Goal: Information Seeking & Learning: Understand process/instructions

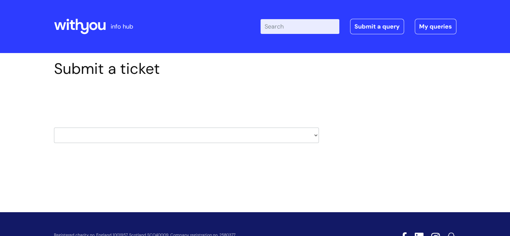
click at [176, 132] on select "HR / People IT and Support Clinical Drug Alerts Finance Accounts Data Support T…" at bounding box center [186, 134] width 265 height 15
select select "treatment_pathways"
click at [54, 127] on select "HR / People IT and Support Clinical Drug Alerts Finance Accounts Data Support T…" at bounding box center [186, 134] width 265 height 15
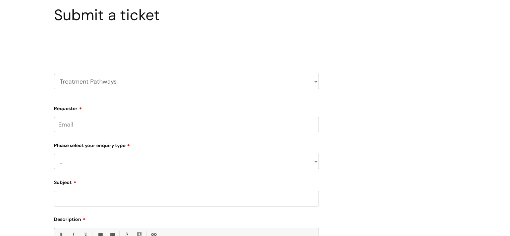
scroll to position [67, 0]
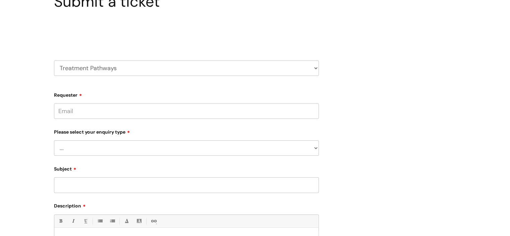
click at [117, 147] on select "... Update an intervention/idea already submitted Report a broken link or somet…" at bounding box center [186, 147] width 265 height 15
click at [128, 146] on select "... Update an intervention/idea already submitted Report a broken link or somet…" at bounding box center [186, 147] width 265 height 15
click at [112, 67] on select "HR / People IT and Support Clinical Drug Alerts Finance Accounts Data Support T…" at bounding box center [186, 67] width 265 height 15
select select "hr_/_people"
click at [54, 60] on select "HR / People IT and Support Clinical Drug Alerts Finance Accounts Data Support T…" at bounding box center [186, 67] width 265 height 15
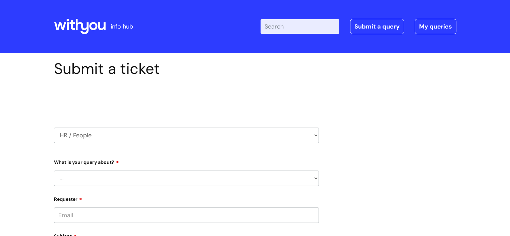
click at [114, 143] on div "Select issue type HR / People IT and Support Clinical Drug Alerts Finance Accou…" at bounding box center [186, 118] width 265 height 70
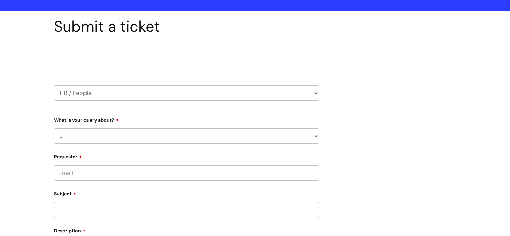
scroll to position [101, 0]
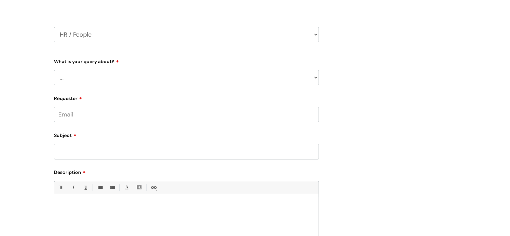
click at [105, 77] on select "... Absence Query Holiday Query Employee change request General HR Query iTrent…" at bounding box center [186, 77] width 265 height 15
click at [105, 79] on select "... Absence Query Holiday Query Employee change request General HR Query iTrent…" at bounding box center [186, 77] width 265 height 15
click at [83, 29] on select "HR / People IT and Support Clinical Drug Alerts Finance Accounts Data Support T…" at bounding box center [186, 34] width 265 height 15
select select "it_and_support"
click at [54, 27] on select "HR / People IT and Support Clinical Drug Alerts Finance Accounts Data Support T…" at bounding box center [186, 34] width 265 height 15
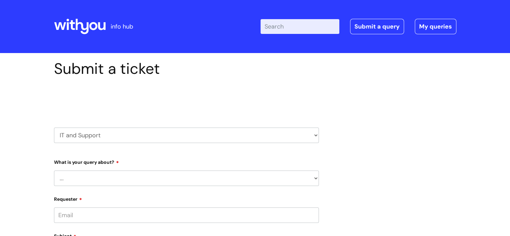
click at [97, 178] on select "... Mobile Phone Reset & MFA Accounts, Starters and Leavers IT Hardware issue I…" at bounding box center [186, 177] width 265 height 15
click at [98, 178] on select "... Mobile Phone Reset & MFA Accounts, Starters and Leavers IT Hardware issue I…" at bounding box center [186, 177] width 265 height 15
click at [109, 137] on select "HR / People IT and Support Clinical Drug Alerts Finance Accounts Data Support T…" at bounding box center [186, 134] width 265 height 15
select select "clinical_drug_alerts"
click at [54, 127] on select "HR / People IT and Support Clinical Drug Alerts Finance Accounts Data Support T…" at bounding box center [186, 134] width 265 height 15
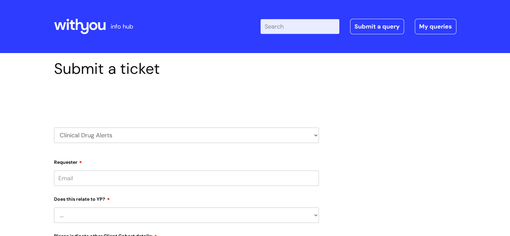
click at [90, 215] on select "... No Yes" at bounding box center [186, 214] width 265 height 15
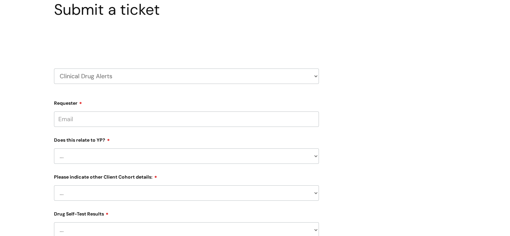
scroll to position [67, 0]
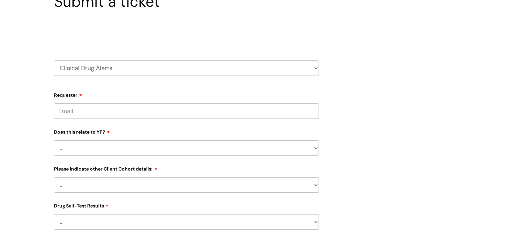
click at [103, 189] on select "... Related to Adult D&A Related to Prison/Secure Setting Related to Residentia…" at bounding box center [186, 184] width 265 height 15
click at [105, 190] on select "... Related to Adult D&A Related to Prison/Secure Setting Related to Residentia…" at bounding box center [186, 184] width 265 height 15
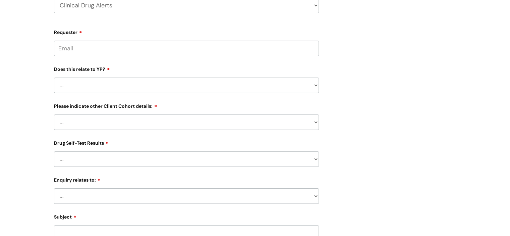
scroll to position [134, 0]
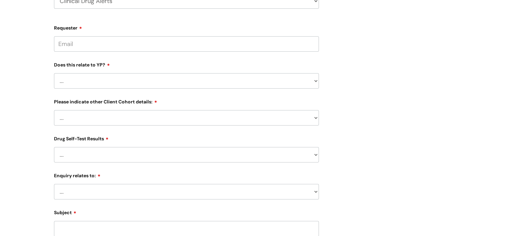
click at [93, 158] on select "... No Yes - Heroin tested Yes - Crack tested Yes - Ketamine tested Yes - Cocai…" at bounding box center [186, 154] width 265 height 15
click at [94, 161] on select "... No Yes - Heroin tested Yes - Crack tested Yes - Ketamine tested Yes - Cocai…" at bounding box center [186, 154] width 265 height 15
click at [83, 190] on select "... Information received from a Client Information received from Other Overdose…" at bounding box center [186, 191] width 265 height 15
drag, startPoint x: 89, startPoint y: 196, endPoint x: 88, endPoint y: 185, distance: 11.1
click at [89, 195] on select "... Information received from a Client Information received from Other Overdose…" at bounding box center [186, 191] width 265 height 15
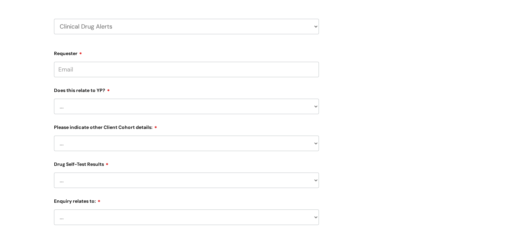
scroll to position [34, 0]
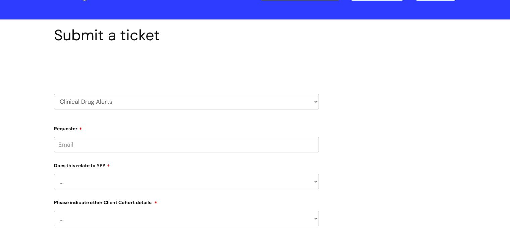
click at [101, 101] on select "HR / People IT and Support Clinical Drug Alerts Finance Accounts Data Support T…" at bounding box center [186, 101] width 265 height 15
select select "finance_accounts"
click at [54, 94] on select "HR / People IT and Support Clinical Drug Alerts Finance Accounts Data Support T…" at bounding box center [186, 101] width 265 height 15
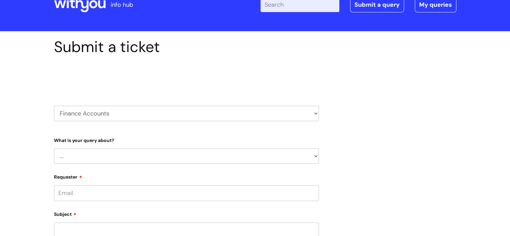
scroll to position [34, 0]
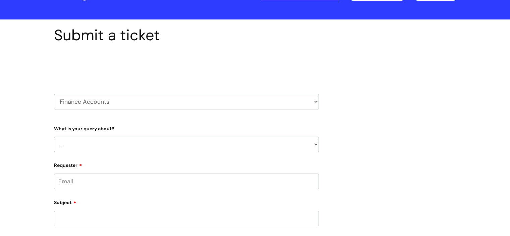
click at [91, 140] on select "... Finance Systems Finance Requests (inc. Expenses) Invoices Research" at bounding box center [186, 143] width 265 height 15
drag, startPoint x: 92, startPoint y: 146, endPoint x: 93, endPoint y: 142, distance: 3.7
click at [92, 146] on select "... Finance Systems Finance Requests (inc. Expenses) Invoices Research" at bounding box center [186, 143] width 265 height 15
click at [94, 100] on select "HR / People IT and Support Clinical Drug Alerts Finance Accounts Data Support T…" at bounding box center [186, 101] width 265 height 15
select select "data_support_team"
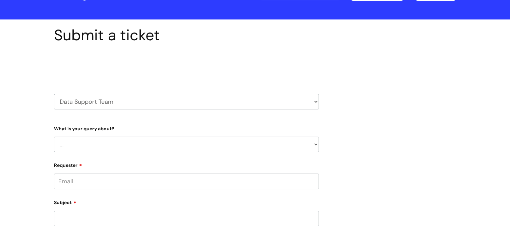
click at [54, 94] on select "HR / People IT and Support Clinical Drug Alerts Finance Accounts Data Support T…" at bounding box center [186, 101] width 265 height 15
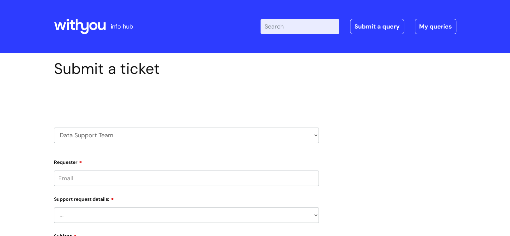
click at [94, 209] on select "... My enquiry relates to Nebula My enquiry relates to Halo My enquiry relates …" at bounding box center [186, 214] width 265 height 15
drag, startPoint x: 99, startPoint y: 222, endPoint x: 100, endPoint y: 218, distance: 3.4
click at [99, 221] on select "... My enquiry relates to Nebula My enquiry relates to Halo My enquiry relates …" at bounding box center [186, 214] width 265 height 15
click at [102, 135] on select "HR / People IT and Support Clinical Drug Alerts Finance Accounts Data Support T…" at bounding box center [186, 134] width 265 height 15
select select "data_protection"
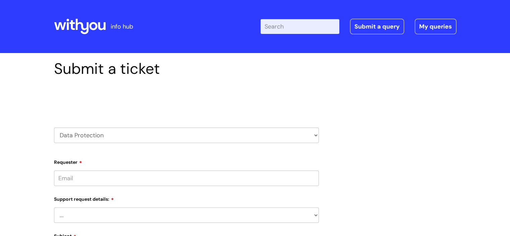
click at [54, 127] on select "HR / People IT and Support Clinical Drug Alerts Finance Accounts Data Support T…" at bounding box center [186, 134] width 265 height 15
click at [97, 183] on select "... Data Protection Impact Assessment IG/Data breach Information Sharing Agreem…" at bounding box center [186, 177] width 265 height 15
click at [113, 132] on select "HR / People IT and Support Clinical Drug Alerts Finance Accounts Data Support T…" at bounding box center [186, 134] width 265 height 15
select select "external_communications"
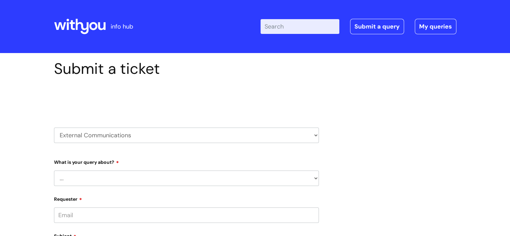
click at [54, 127] on select "HR / People IT and Support Clinical Drug Alerts Finance Accounts Data Support T…" at bounding box center [186, 134] width 265 height 15
click at [93, 213] on select "... Brand or Brand Centre Website Queries (all regions) All Scottish Services I…" at bounding box center [186, 214] width 265 height 15
drag, startPoint x: 25, startPoint y: 178, endPoint x: 31, endPoint y: 171, distance: 8.8
click at [101, 136] on select "HR / People IT and Support Clinical Drug Alerts Finance Accounts Data Support T…" at bounding box center [186, 134] width 265 height 15
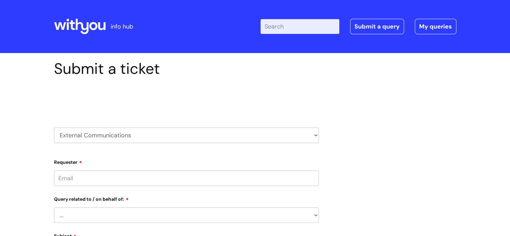
select select "learning_and_development"
click at [54, 127] on select "HR / People IT and Support Clinical Drug Alerts Finance Accounts Data Support T…" at bounding box center [186, 134] width 265 height 15
click at [103, 222] on select "... Question about a training course or session booking Ask about apprenticeshi…" at bounding box center [186, 214] width 265 height 15
click at [104, 222] on select "... Question about a training course or session booking Ask about apprenticeshi…" at bounding box center [186, 214] width 265 height 15
click at [114, 133] on select "HR / People IT and Support Clinical Drug Alerts Finance Accounts Data Support T…" at bounding box center [186, 134] width 265 height 15
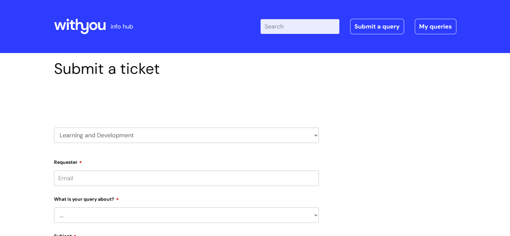
select select "information_requests_&_reports_-_data_analysts"
click at [54, 127] on select "HR / People IT and Support Clinical Drug Alerts Finance Accounts Data Support T…" at bounding box center [186, 134] width 265 height 15
click at [101, 179] on select "... Existing (non-Nebula) Report Nebula Reports Understanding Data" at bounding box center [186, 177] width 265 height 15
click at [102, 178] on select "... Existing (non-Nebula) Report Nebula Reports Understanding Data" at bounding box center [186, 177] width 265 height 15
click at [114, 137] on select "HR / People IT and Support Clinical Drug Alerts Finance Accounts Data Support T…" at bounding box center [186, 134] width 265 height 15
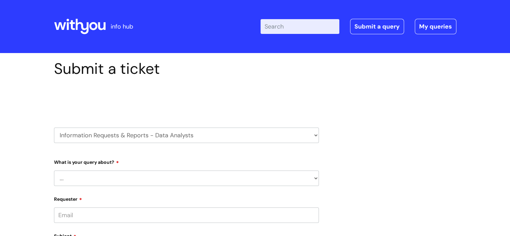
select select "insurance"
click at [54, 127] on select "HR / People IT and Support Clinical Drug Alerts Finance Accounts Data Support T…" at bounding box center [186, 134] width 265 height 15
click at [109, 174] on select "... New property to be added New vehicle to be added Notice of claim General En…" at bounding box center [186, 177] width 265 height 15
click at [108, 180] on select "... New property to be added New vehicle to be added Notice of claim General En…" at bounding box center [186, 177] width 265 height 15
click at [119, 134] on select "HR / People IT and Support Clinical Drug Alerts Finance Accounts Data Support T…" at bounding box center [186, 134] width 265 height 15
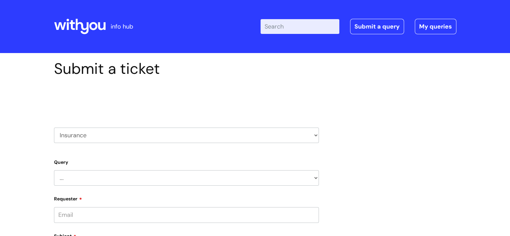
select select "internal_communications"
click at [54, 127] on select "HR / People IT and Support Clinical Drug Alerts Finance Accounts Data Support T…" at bounding box center [186, 134] width 265 height 15
click at [98, 184] on select "... Internal Communication Staff and Volunteer awards Info hub WithYou Weekly e…" at bounding box center [186, 177] width 265 height 15
click at [91, 181] on select "... Internal Communication Staff and Volunteer awards Info hub WithYou Weekly e…" at bounding box center [186, 177] width 265 height 15
click at [101, 139] on select "HR / People IT and Support Clinical Drug Alerts Finance Accounts Data Support T…" at bounding box center [186, 134] width 265 height 15
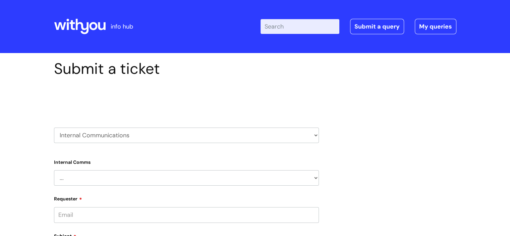
select select "pensions"
click at [54, 127] on select "HR / People IT and Support Clinical Drug Alerts Finance Accounts Data Support T…" at bounding box center [186, 134] width 265 height 15
click at [102, 173] on input "Requester" at bounding box center [186, 177] width 265 height 15
click at [80, 219] on select "... Membership Schemes Pensions" at bounding box center [186, 214] width 265 height 15
drag, startPoint x: 6, startPoint y: 141, endPoint x: 51, endPoint y: 132, distance: 46.4
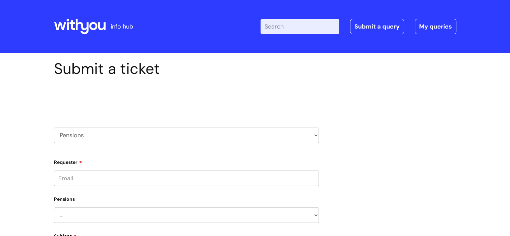
click at [107, 134] on select "HR / People IT and Support Clinical Drug Alerts Finance Accounts Data Support T…" at bounding box center [186, 134] width 265 height 15
select select "payroll"
click at [54, 127] on select "HR / People IT and Support Clinical Drug Alerts Finance Accounts Data Support T…" at bounding box center [186, 134] width 265 height 15
drag, startPoint x: 95, startPoint y: 179, endPoint x: 97, endPoint y: 175, distance: 4.4
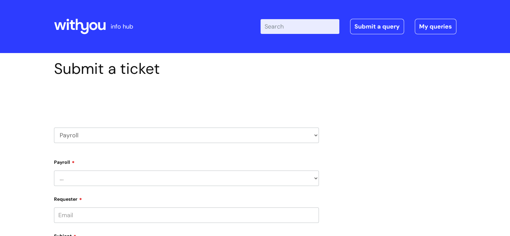
click at [97, 176] on select "... New Hires bank details/starter checklist forms Payroll queries Receiving in…" at bounding box center [186, 177] width 265 height 15
click at [96, 180] on select "... New Hires bank details/starter checklist forms Payroll queries Receiving in…" at bounding box center [186, 177] width 265 height 15
click at [103, 135] on select "HR / People IT and Support Clinical Drug Alerts Finance Accounts Data Support T…" at bounding box center [186, 134] width 265 height 15
select select "safeguarding"
click at [54, 127] on select "HR / People IT and Support Clinical Drug Alerts Finance Accounts Data Support T…" at bounding box center [186, 134] width 265 height 15
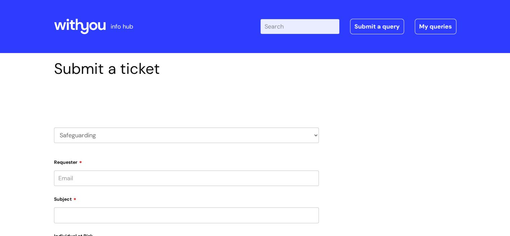
click at [88, 183] on input "Requester" at bounding box center [186, 177] width 265 height 15
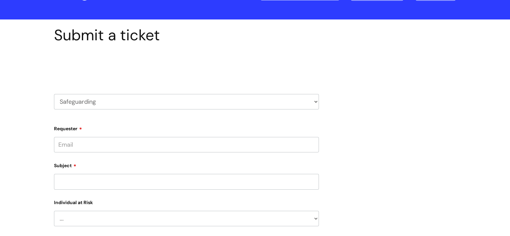
click at [93, 218] on select "... Adult Child" at bounding box center [186, 218] width 265 height 15
drag, startPoint x: 23, startPoint y: 171, endPoint x: 27, endPoint y: 154, distance: 17.6
click at [23, 170] on div "Submit a ticket Select issue type HR / People IT and Support Clinical Drug Aler…" at bounding box center [255, 210] width 510 height 383
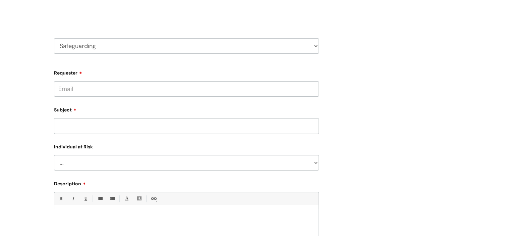
scroll to position [0, 0]
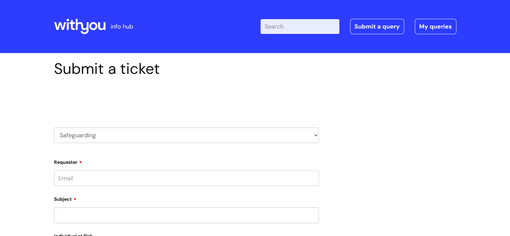
click at [127, 135] on select "HR / People IT and Support Clinical Drug Alerts Finance Accounts Data Support T…" at bounding box center [186, 134] width 265 height 15
select select "property_&_estates"
click at [54, 127] on select "HR / People IT and Support Clinical Drug Alerts Finance Accounts Data Support T…" at bounding box center [186, 134] width 265 height 15
click at [88, 178] on select "... Facilities Support Lease/ Tenancy Agreements Health & Safety and Environmen…" at bounding box center [186, 177] width 265 height 15
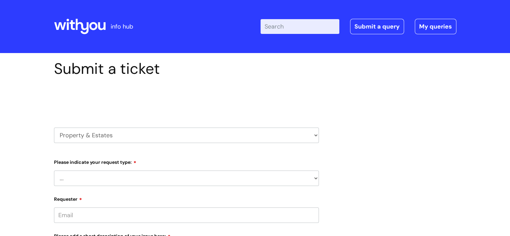
click at [105, 137] on select "HR / People IT and Support Clinical Drug Alerts Finance Accounts Data Support T…" at bounding box center [186, 134] width 265 height 15
select select "recruitment"
click at [54, 127] on select "HR / People IT and Support Clinical Drug Alerts Finance Accounts Data Support T…" at bounding box center [186, 134] width 265 height 15
click at [96, 183] on select "... Agencies query General recruitment query Interview query Recruitment system…" at bounding box center [186, 177] width 265 height 15
drag, startPoint x: 96, startPoint y: 183, endPoint x: 96, endPoint y: 178, distance: 4.7
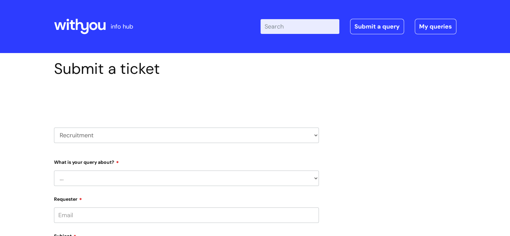
click at [96, 182] on select "... Agencies query General recruitment query Interview query Recruitment system…" at bounding box center [186, 177] width 265 height 15
click at [93, 132] on select "HR / People IT and Support Clinical Drug Alerts Finance Accounts Data Support T…" at bounding box center [186, 134] width 265 height 15
select select "protector_lone_working"
click at [54, 127] on select "HR / People IT and Support Clinical Drug Alerts Finance Accounts Data Support T…" at bounding box center [186, 134] width 265 height 15
click at [99, 210] on select "... Changes for Lone Working staff General enquiries" at bounding box center [186, 214] width 265 height 15
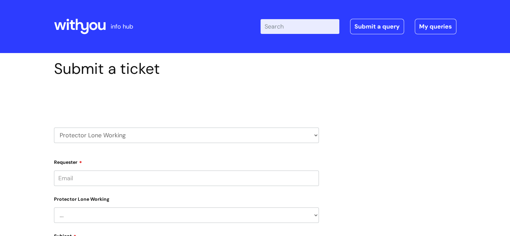
drag, startPoint x: 97, startPoint y: 217, endPoint x: 100, endPoint y: 196, distance: 21.3
click at [98, 216] on select "... Changes for Lone Working staff General enquiries" at bounding box center [186, 214] width 265 height 15
click at [98, 140] on select "HR / People IT and Support Clinical Drug Alerts Finance Accounts Data Support T…" at bounding box center [186, 134] width 265 height 15
select select "systems"
click at [54, 127] on select "HR / People IT and Support Clinical Drug Alerts Finance Accounts Data Support T…" at bounding box center [186, 134] width 265 height 15
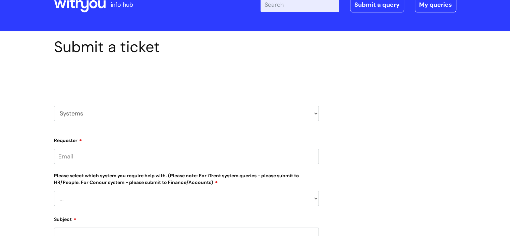
scroll to position [34, 0]
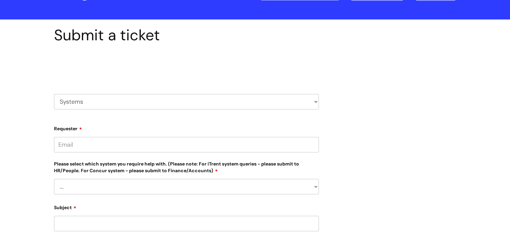
click at [135, 185] on select "... [PERSON_NAME] Helpdesk [DATE][DOMAIN_NAME] Nebula fault ILLY CarePath fault…" at bounding box center [186, 186] width 265 height 15
click at [0, 128] on div "Submit a ticket Select issue type HR / People IT and Support Clinical Drug Aler…" at bounding box center [255, 213] width 510 height 388
click at [111, 104] on select "HR / People IT and Support Clinical Drug Alerts Finance Accounts Data Support T…" at bounding box center [186, 101] width 265 height 15
select select "procurement_(inc._premvan)"
click at [54, 94] on select "HR / People IT and Support Clinical Drug Alerts Finance Accounts Data Support T…" at bounding box center [186, 101] width 265 height 15
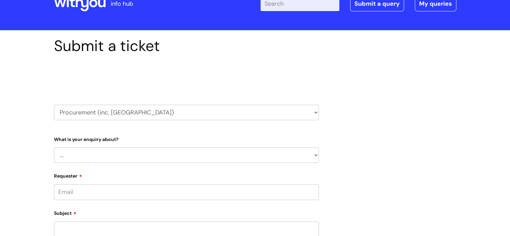
scroll to position [34, 0]
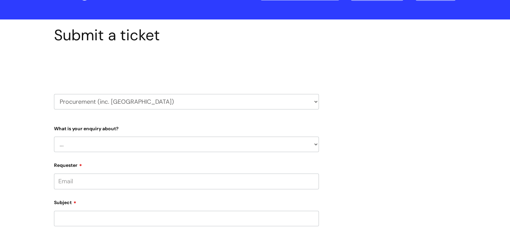
click at [93, 146] on select "... Stationery and office supplies (Premvan) Please select other suppliers here:" at bounding box center [186, 143] width 265 height 15
click at [94, 148] on select "... Stationery and office supplies (Premvan) Please select other suppliers here:" at bounding box center [186, 143] width 265 height 15
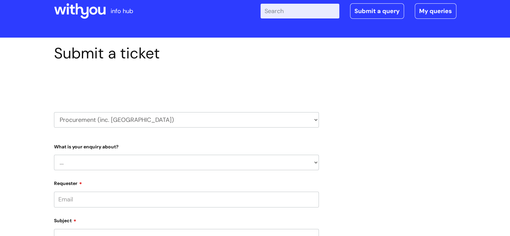
scroll to position [0, 0]
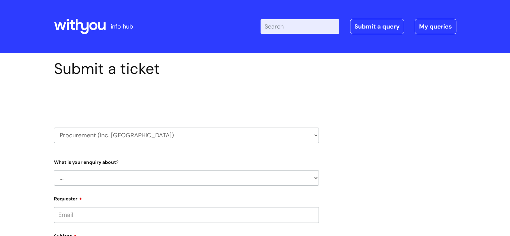
drag, startPoint x: 95, startPoint y: 18, endPoint x: 97, endPoint y: 24, distance: 6.5
click at [95, 18] on div at bounding box center [80, 26] width 52 height 26
click at [77, 25] on icon at bounding box center [81, 26] width 13 height 15
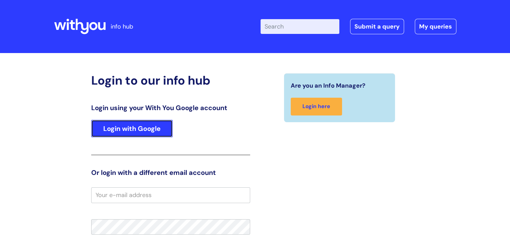
click at [142, 128] on link "Login with Google" at bounding box center [131, 128] width 81 height 17
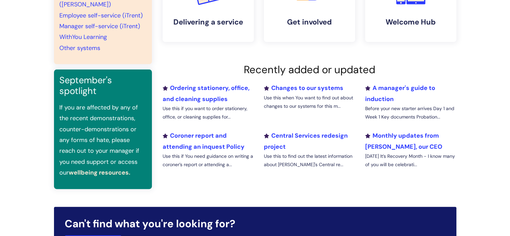
scroll to position [188, 0]
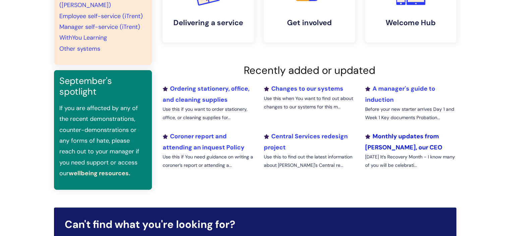
click at [395, 139] on link "Monthly updates from Simon, our CEO" at bounding box center [403, 141] width 77 height 19
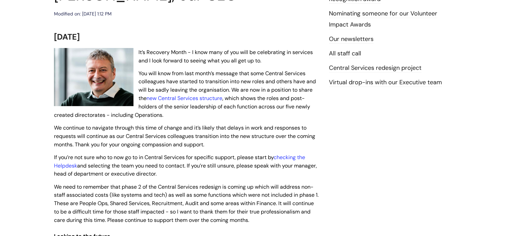
scroll to position [268, 0]
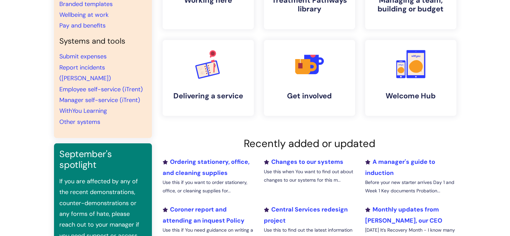
scroll to position [121, 0]
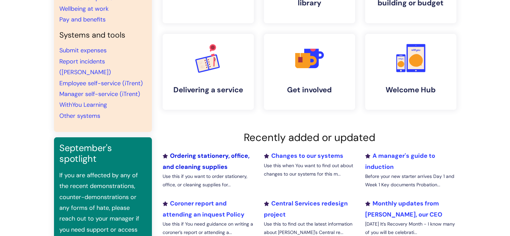
click at [205, 153] on link "Ordering stationery, office, and cleaning supplies" at bounding box center [206, 161] width 87 height 19
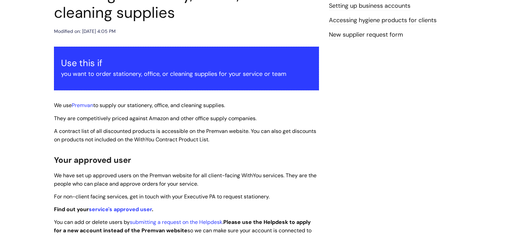
scroll to position [134, 0]
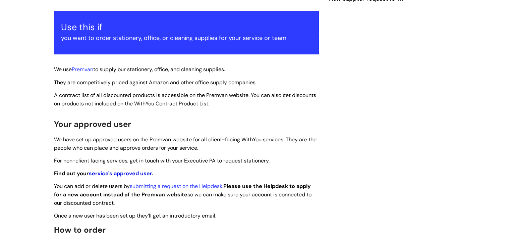
click at [112, 174] on link "service's approved user" at bounding box center [120, 173] width 63 height 7
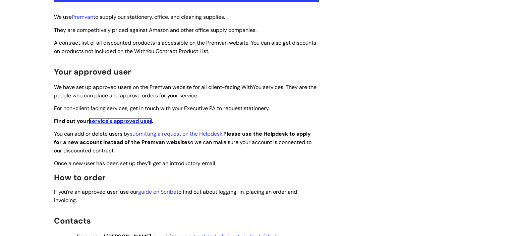
scroll to position [67, 0]
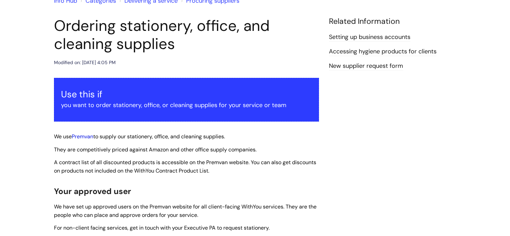
click at [84, 135] on link "Premvan" at bounding box center [82, 136] width 21 height 7
